Goal: Task Accomplishment & Management: Manage account settings

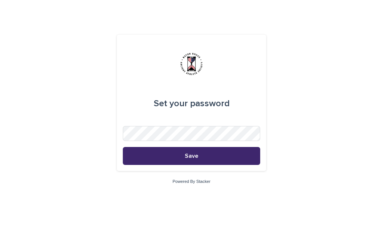
click at [211, 153] on button "Save" at bounding box center [191, 156] width 137 height 18
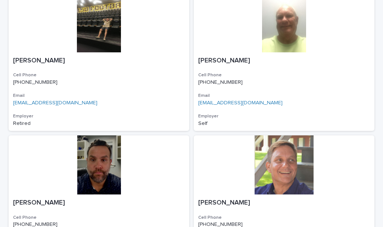
scroll to position [1628, 0]
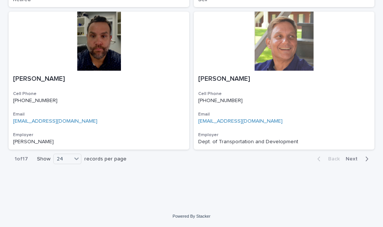
click at [349, 158] on span "Next" at bounding box center [354, 158] width 16 height 5
click at [347, 159] on span "Next" at bounding box center [354, 158] width 16 height 5
click at [318, 158] on div "button" at bounding box center [320, 158] width 6 height 7
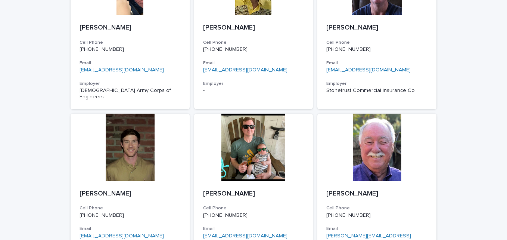
scroll to position [1167, 0]
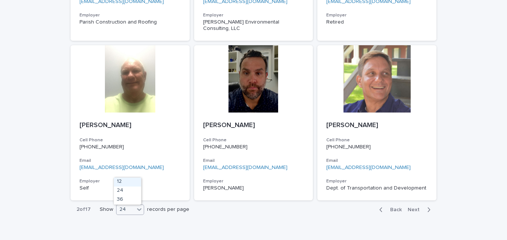
click at [137, 205] on icon at bounding box center [139, 208] width 7 height 7
click at [124, 198] on div "36" at bounding box center [127, 199] width 27 height 9
